Goal: Information Seeking & Learning: Learn about a topic

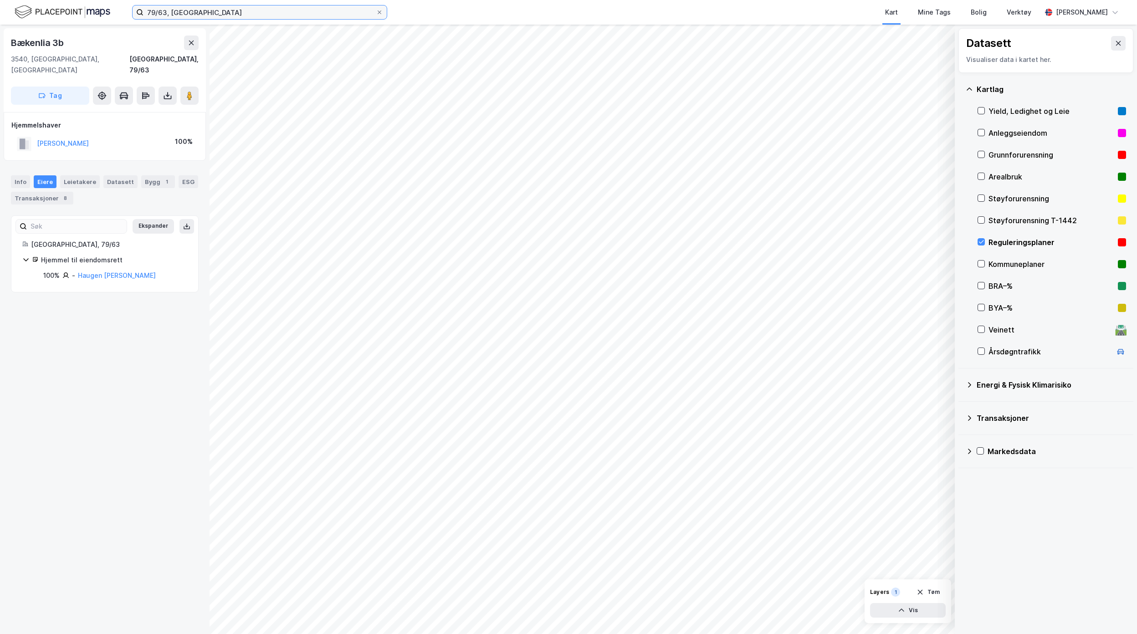
drag, startPoint x: 258, startPoint y: 11, endPoint x: -118, endPoint y: 2, distance: 375.5
click at [0, 2] on html "79/63, Nesbyen Kart Mine Tags Bolig Verktøy [PERSON_NAME] Datasett Visualiser d…" at bounding box center [568, 317] width 1137 height 634
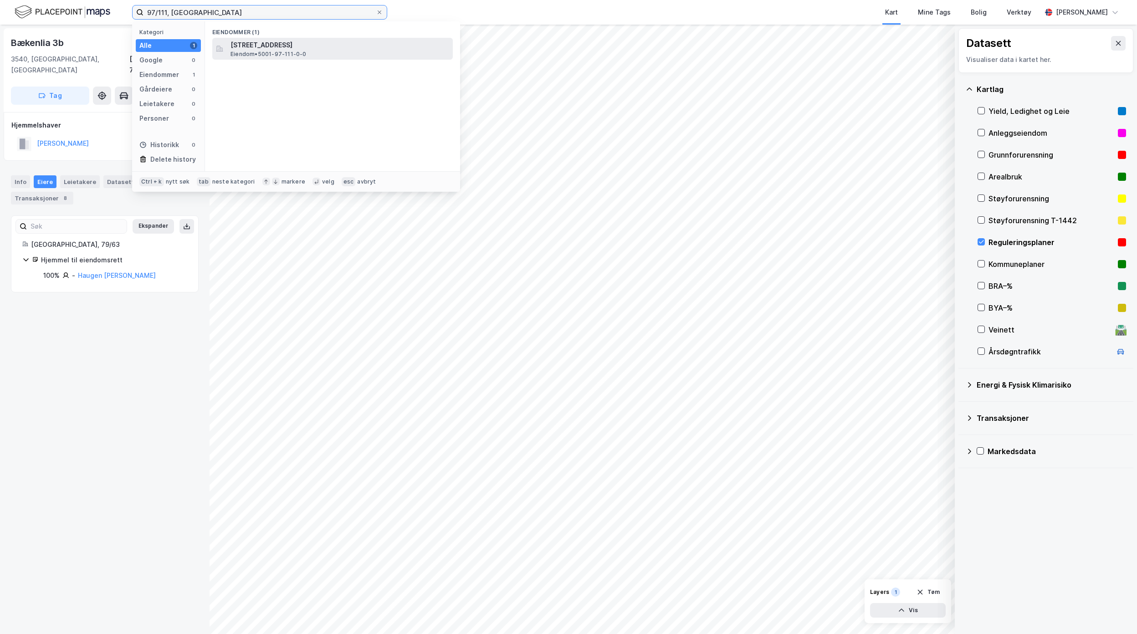
type input "97/111, [GEOGRAPHIC_DATA]"
click at [262, 48] on span "[STREET_ADDRESS]" at bounding box center [340, 45] width 219 height 11
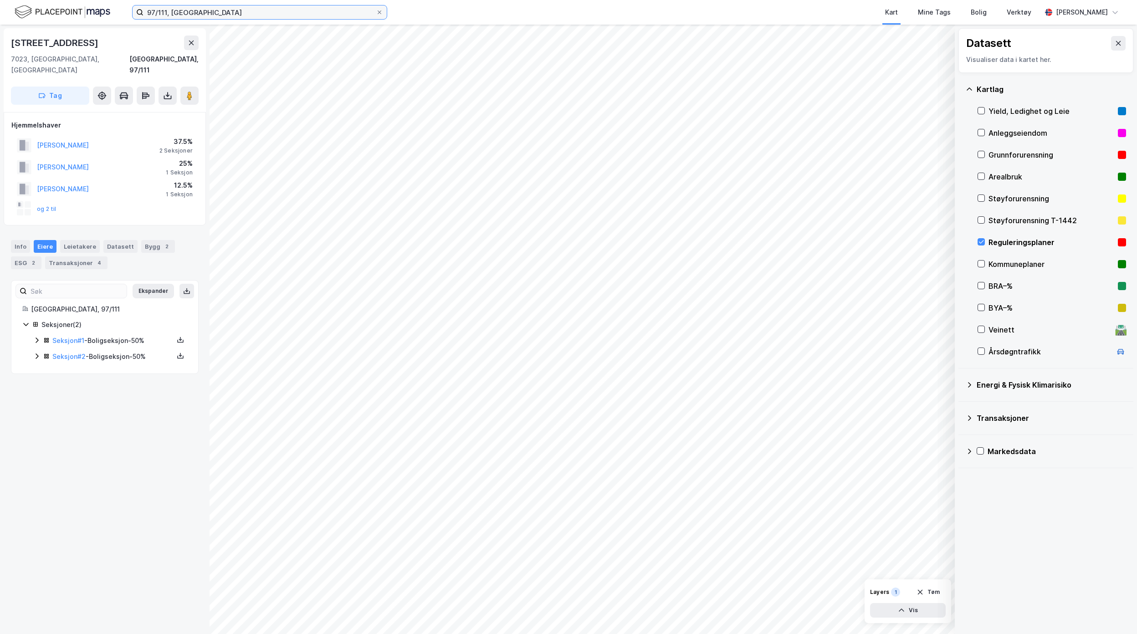
click at [292, 15] on input "97/111, [GEOGRAPHIC_DATA]" at bounding box center [260, 12] width 232 height 14
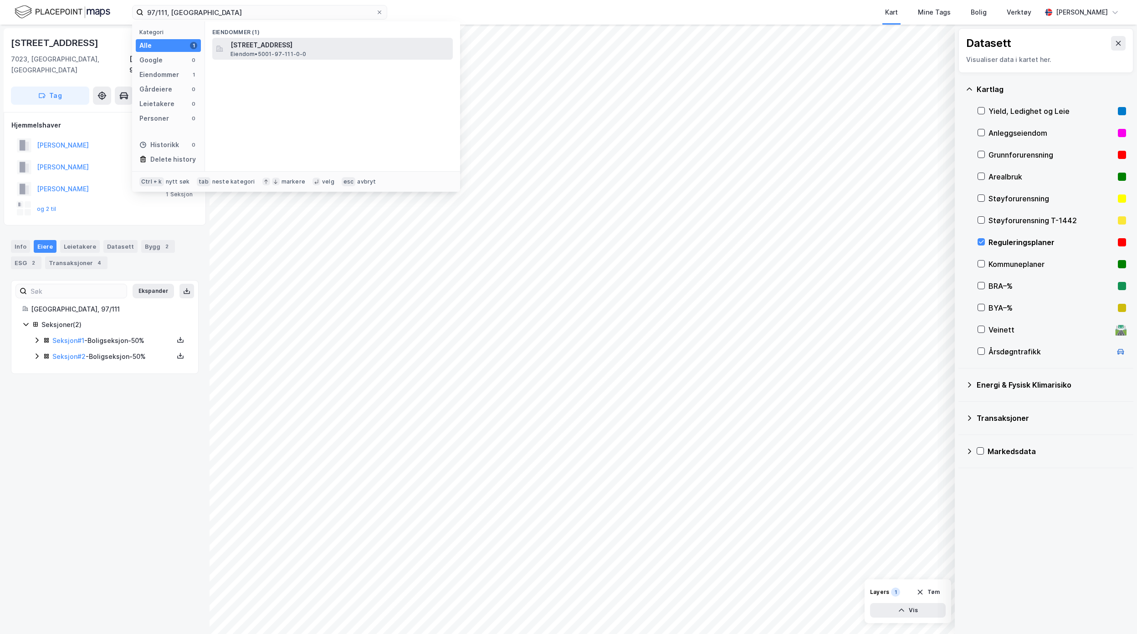
click at [293, 48] on span "[STREET_ADDRESS]" at bounding box center [340, 45] width 219 height 11
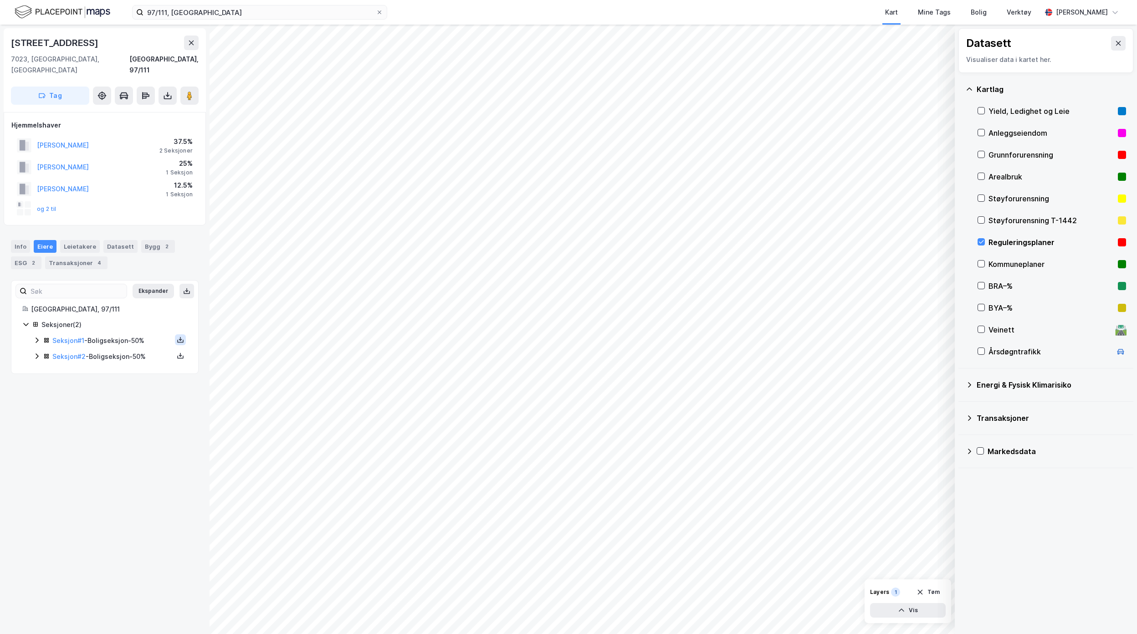
drag, startPoint x: 166, startPoint y: 328, endPoint x: 166, endPoint y: 334, distance: 5.9
click at [175, 334] on button at bounding box center [180, 339] width 11 height 11
click at [127, 307] on div "Grunnbok" at bounding box center [125, 312] width 31 height 11
click at [177, 352] on icon at bounding box center [180, 355] width 7 height 7
click at [126, 323] on div "Grunnbok" at bounding box center [125, 328] width 31 height 11
